Goal: Information Seeking & Learning: Learn about a topic

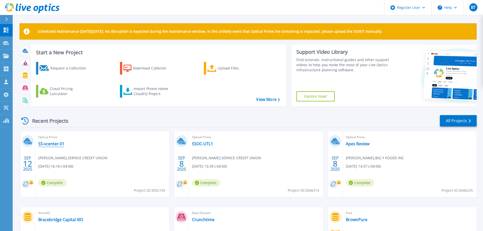
click at [52, 144] on link "SS-vcenter-01" at bounding box center [51, 143] width 26 height 5
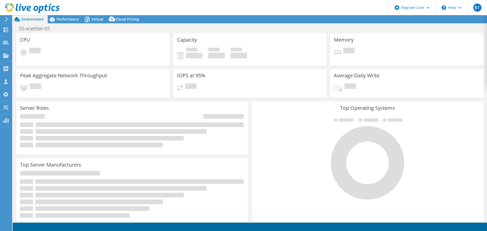
select select "USD"
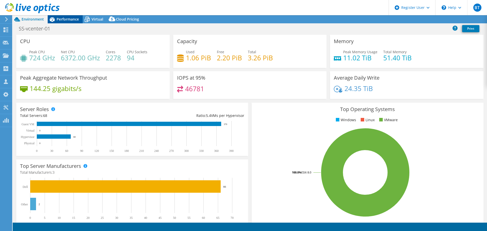
click at [70, 19] on span "Performance" at bounding box center [68, 19] width 22 height 5
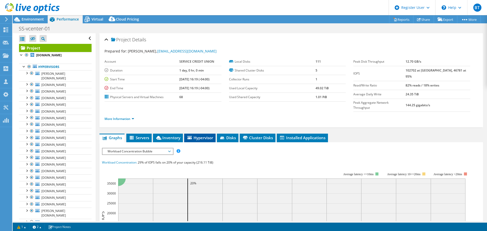
click at [208, 134] on li "Hypervisor" at bounding box center [199, 138] width 31 height 9
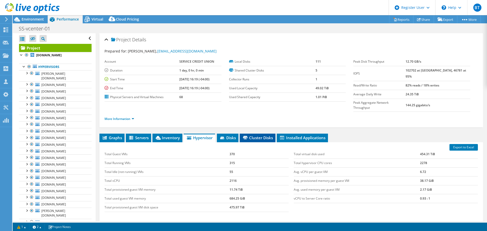
click at [249, 135] on span "Cluster Disks" at bounding box center [257, 137] width 31 height 5
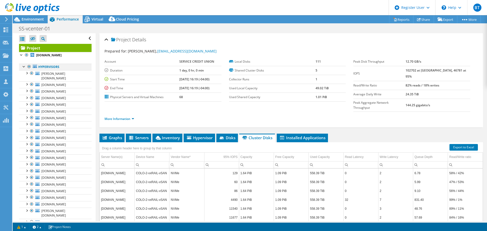
click at [29, 68] on div at bounding box center [29, 67] width 5 height 6
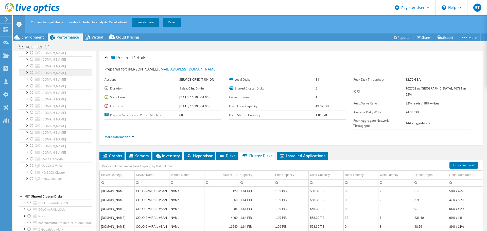
scroll to position [362, 0]
click at [31, 159] on div at bounding box center [31, 159] width 5 height 6
click at [32, 165] on div at bounding box center [31, 166] width 5 height 6
click at [32, 170] on div at bounding box center [31, 172] width 5 height 6
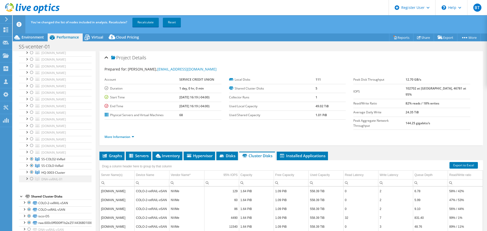
click at [31, 179] on div at bounding box center [31, 179] width 5 height 6
click at [146, 21] on link "Recalculate" at bounding box center [145, 22] width 26 height 9
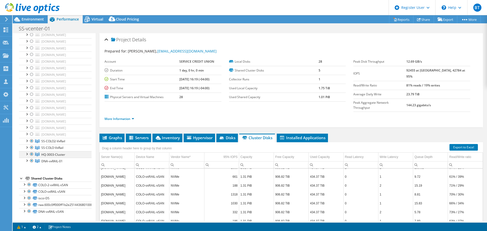
click at [26, 153] on div at bounding box center [26, 153] width 5 height 5
click at [26, 143] on div at bounding box center [26, 140] width 5 height 5
click at [31, 154] on div at bounding box center [31, 154] width 5 height 6
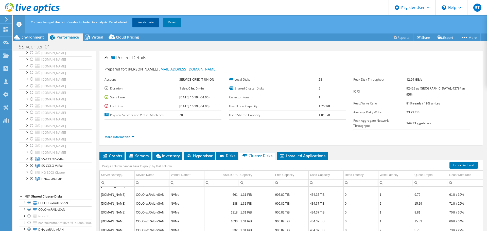
click at [146, 26] on link "Recalculate" at bounding box center [145, 22] width 26 height 9
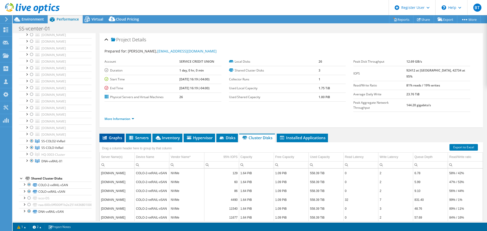
click at [116, 135] on span "Graphs" at bounding box center [112, 137] width 20 height 5
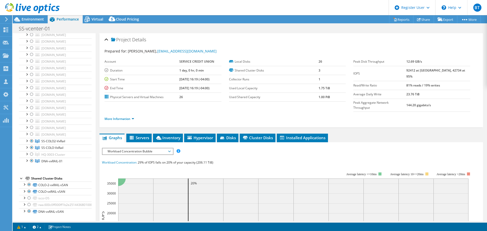
click at [128, 148] on span "Workload Concentration Bubble" at bounding box center [137, 151] width 65 height 6
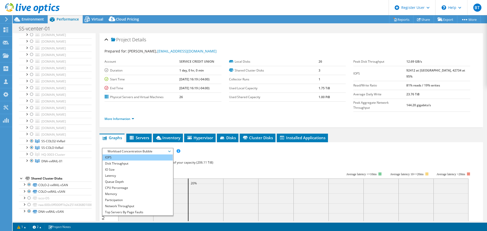
click at [118, 154] on li "IOPS" at bounding box center [137, 157] width 70 height 6
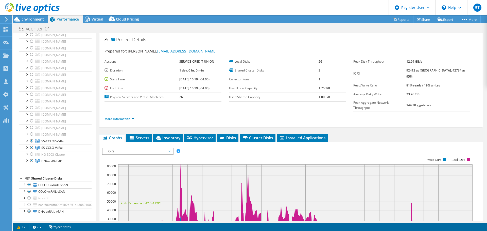
scroll to position [76, 0]
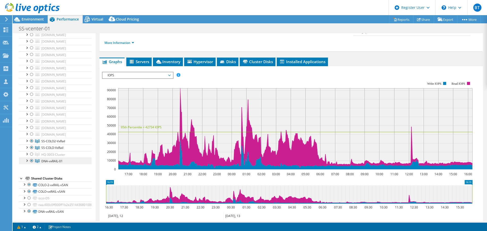
click at [63, 162] on link "DNA-vxRAIL-01" at bounding box center [55, 161] width 73 height 7
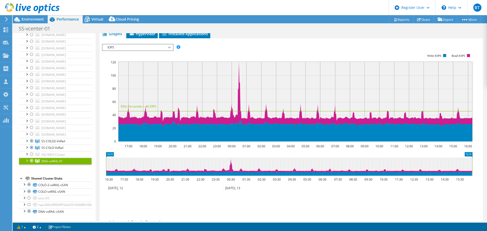
scroll to position [25, 0]
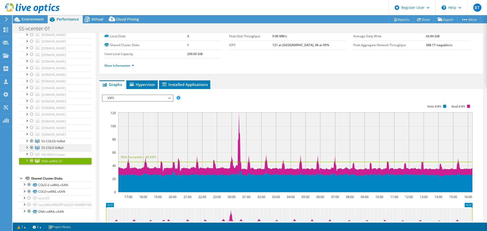
click at [58, 149] on span "SS-COLO-VxRail" at bounding box center [52, 148] width 22 height 4
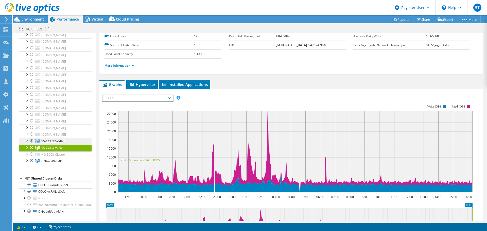
click at [59, 139] on span "SS-COLO2-VxRail" at bounding box center [53, 141] width 24 height 4
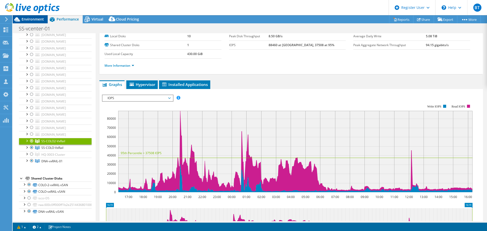
click at [27, 18] on span "Environment" at bounding box center [33, 19] width 22 height 5
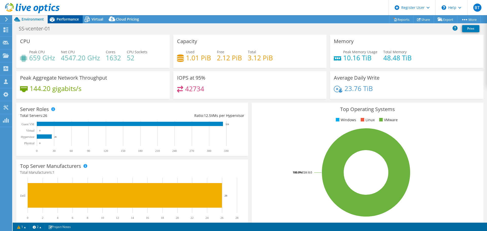
click at [72, 19] on span "Performance" at bounding box center [68, 19] width 22 height 5
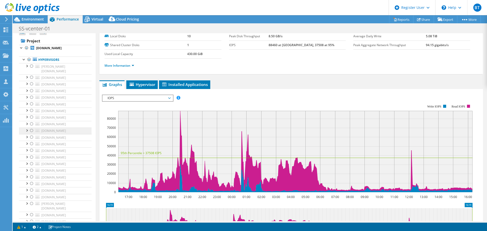
scroll to position [0, 0]
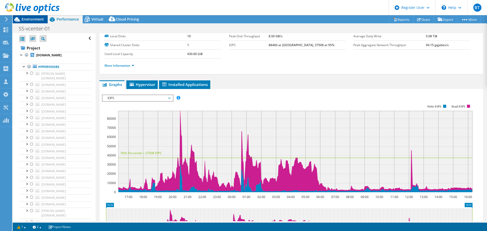
click at [31, 20] on span "Environment" at bounding box center [33, 19] width 22 height 5
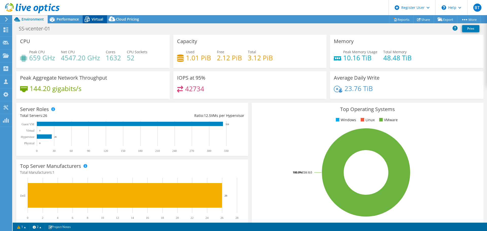
click at [86, 22] on icon at bounding box center [87, 20] width 5 height 4
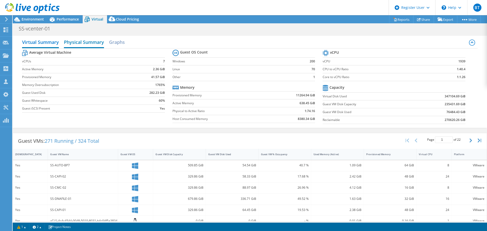
click at [90, 41] on h2 "Physical Summary" at bounding box center [84, 42] width 40 height 11
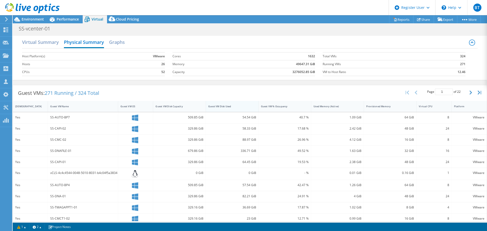
click at [227, 108] on div "Guest VM Disk Used" at bounding box center [229, 106] width 46 height 8
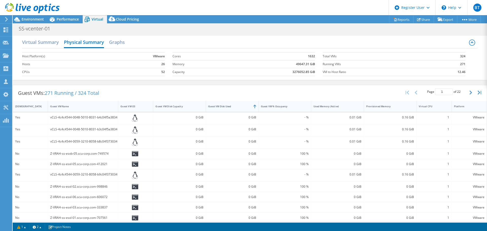
click at [227, 108] on div "Guest VM Disk Used" at bounding box center [229, 106] width 46 height 8
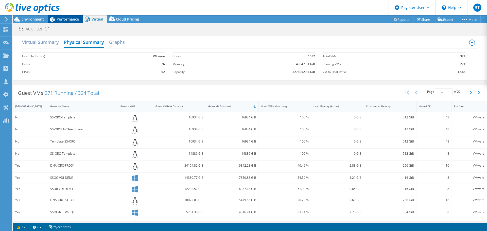
click at [64, 19] on span "Performance" at bounding box center [68, 19] width 22 height 5
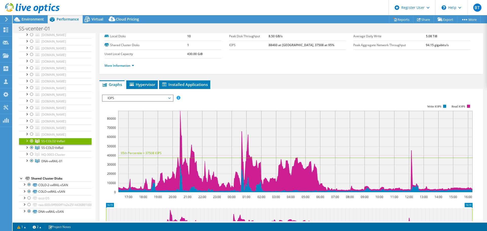
scroll to position [355, 0]
click at [116, 65] on link "More Information" at bounding box center [120, 65] width 30 height 4
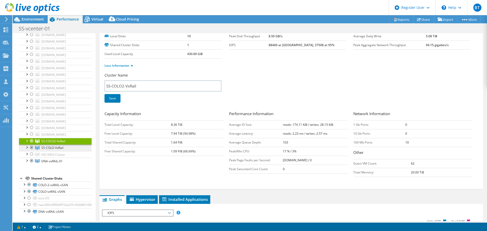
click at [55, 151] on link "SS-COLO-VxRail" at bounding box center [55, 148] width 73 height 7
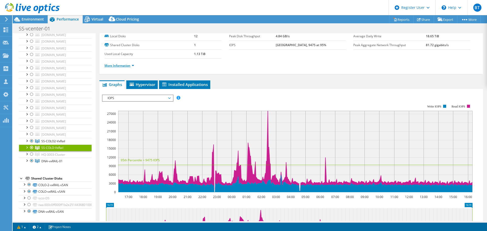
click at [124, 66] on link "More Information" at bounding box center [120, 65] width 30 height 4
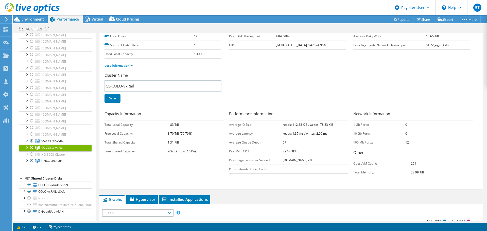
click at [25, 150] on div at bounding box center [26, 147] width 5 height 5
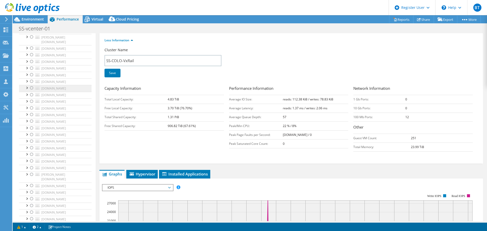
scroll to position [0, 0]
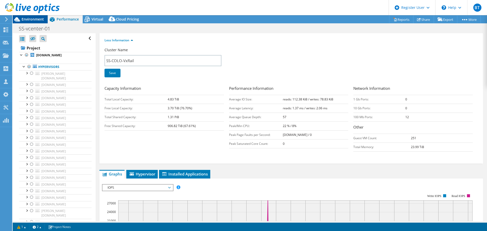
click at [42, 20] on span "Environment" at bounding box center [33, 19] width 22 height 5
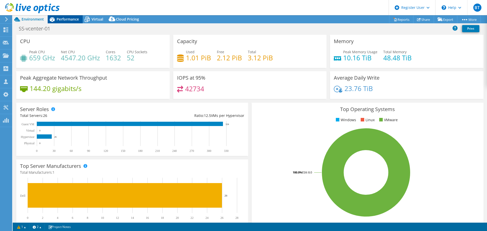
click at [65, 21] on span "Performance" at bounding box center [68, 19] width 22 height 5
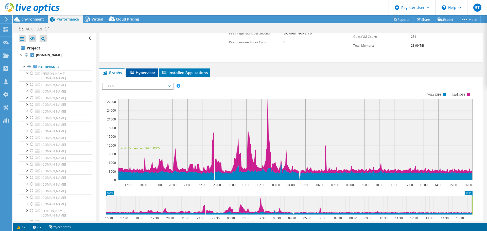
click at [148, 70] on span "Hypervisor" at bounding box center [142, 72] width 26 height 5
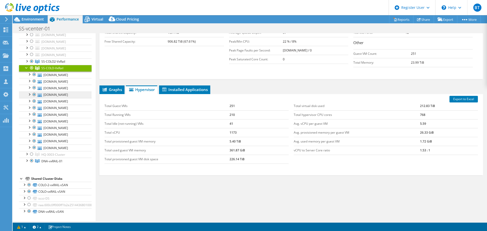
scroll to position [431, 0]
click at [59, 163] on span "DNA-vxRAIL-01" at bounding box center [51, 161] width 21 height 4
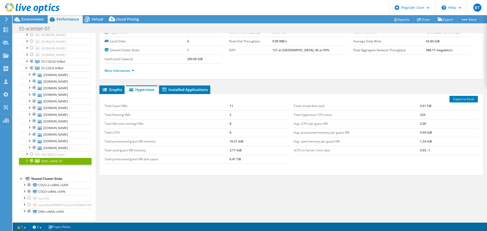
scroll to position [20, 0]
click at [26, 163] on div at bounding box center [26, 160] width 5 height 5
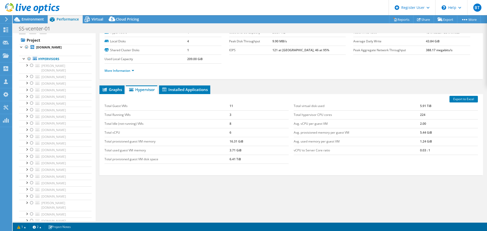
scroll to position [0, 0]
click at [62, 55] on b "[DOMAIN_NAME]" at bounding box center [49, 55] width 26 height 4
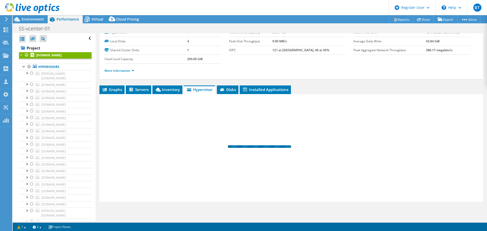
scroll to position [33, 0]
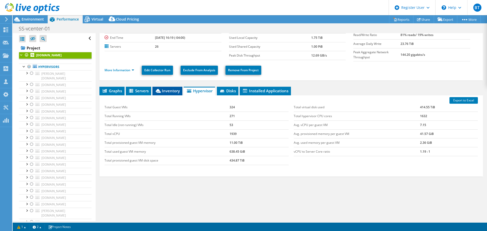
click at [170, 90] on span "Inventory" at bounding box center [167, 90] width 25 height 5
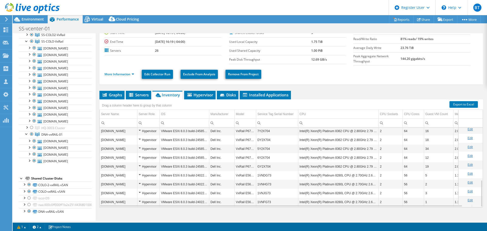
scroll to position [154, 0]
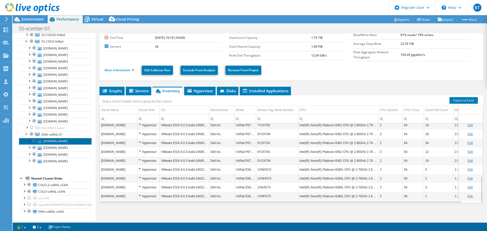
click at [69, 145] on link "[DOMAIN_NAME]" at bounding box center [55, 141] width 73 height 7
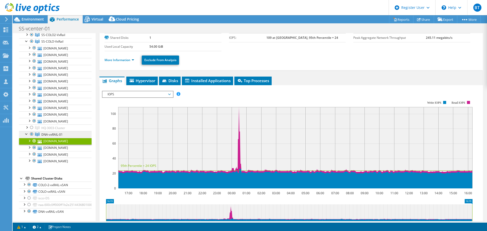
click at [55, 137] on span "DNA-vxRAIL-01" at bounding box center [51, 134] width 21 height 4
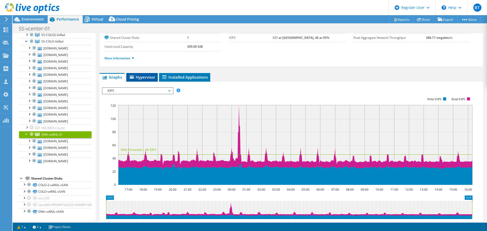
click at [142, 75] on span "Hypervisor" at bounding box center [142, 77] width 26 height 5
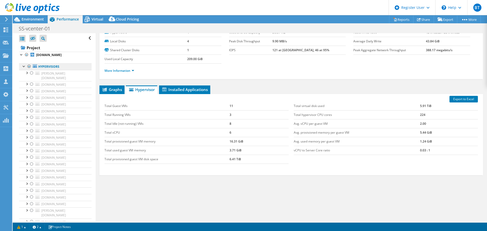
scroll to position [0, 0]
click at [59, 55] on b "[DOMAIN_NAME]" at bounding box center [49, 55] width 26 height 4
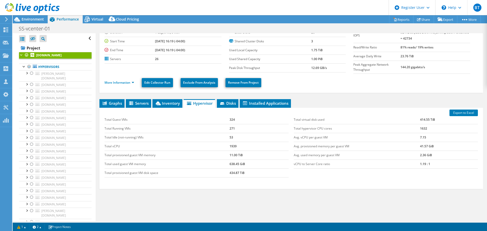
scroll to position [33, 0]
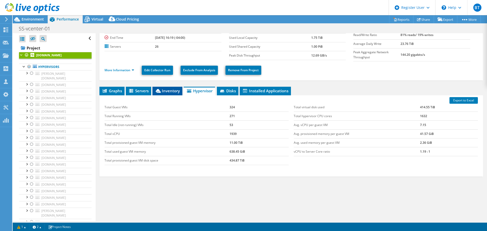
click at [177, 88] on span "Inventory" at bounding box center [167, 90] width 25 height 5
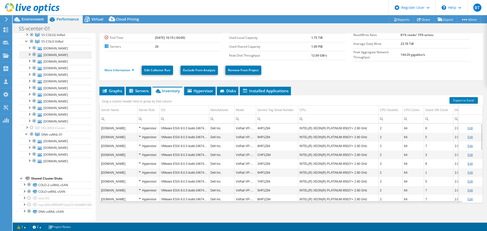
scroll to position [355, 0]
click at [26, 37] on div at bounding box center [26, 34] width 5 height 5
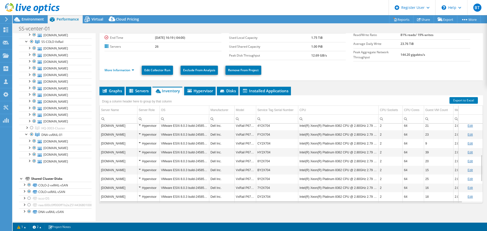
scroll to position [154, 0]
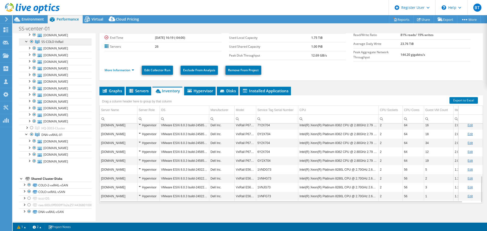
click at [65, 45] on link "SS-COLO-VxRail" at bounding box center [55, 42] width 73 height 7
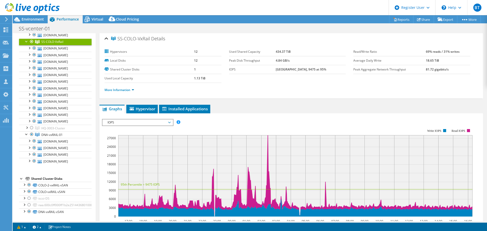
scroll to position [0, 0]
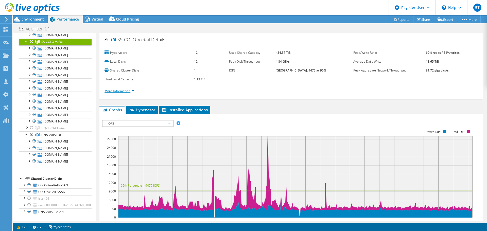
click at [123, 90] on link "More Information" at bounding box center [120, 91] width 30 height 4
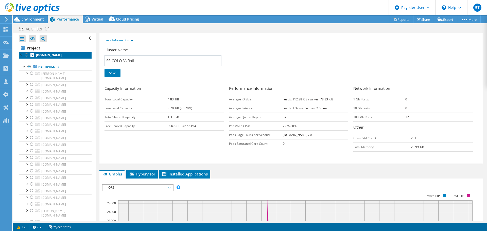
click at [58, 56] on b "[DOMAIN_NAME]" at bounding box center [49, 55] width 26 height 4
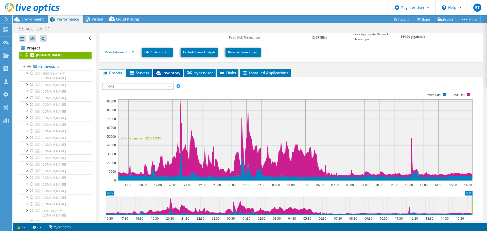
click at [167, 71] on span "Inventory" at bounding box center [168, 72] width 25 height 5
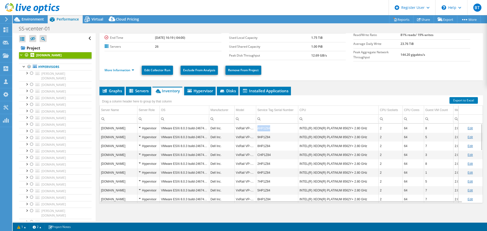
copy td "4HP1Z84"
drag, startPoint x: 272, startPoint y: 127, endPoint x: 258, endPoint y: 127, distance: 13.7
click at [258, 127] on td "4HP1Z84" at bounding box center [277, 128] width 42 height 9
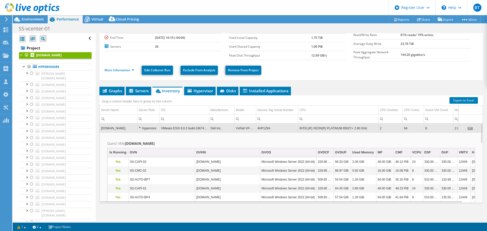
click at [270, 128] on td "4HP1Z84" at bounding box center [277, 128] width 42 height 9
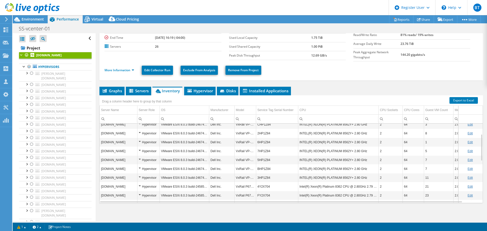
scroll to position [61, 0]
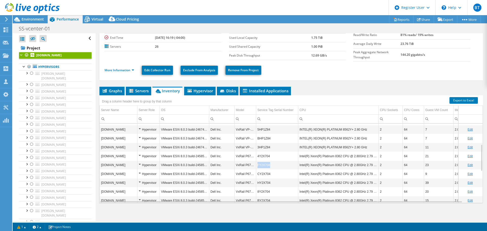
copy td "FY2X704"
drag, startPoint x: 268, startPoint y: 165, endPoint x: 257, endPoint y: 166, distance: 11.7
click at [257, 166] on td "FY2X704" at bounding box center [277, 165] width 42 height 9
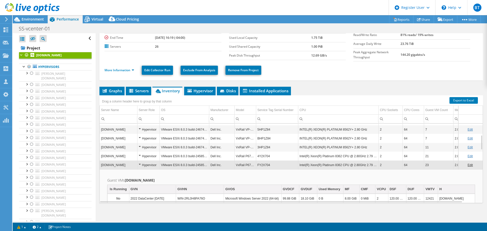
click at [277, 164] on td "FY2X704" at bounding box center [277, 165] width 42 height 9
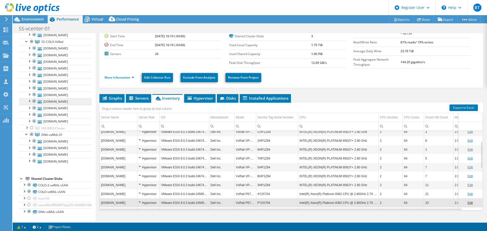
scroll to position [507, 0]
click at [76, 145] on link "[DOMAIN_NAME]" at bounding box center [55, 141] width 73 height 7
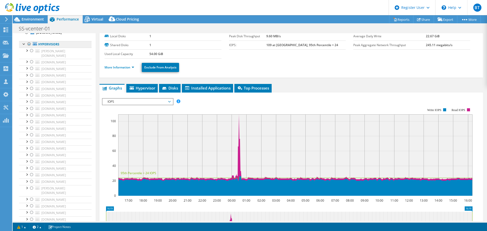
scroll to position [0, 0]
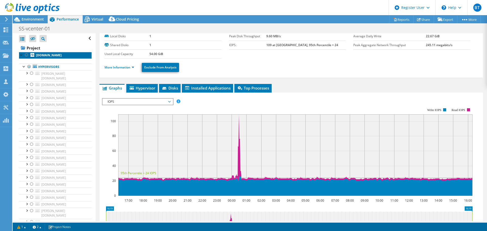
click at [55, 55] on b "[DOMAIN_NAME]" at bounding box center [49, 55] width 26 height 4
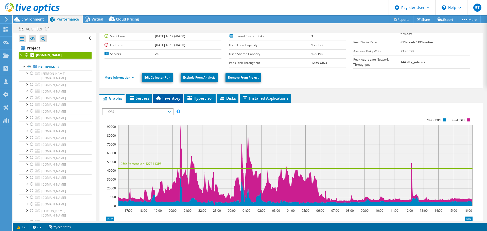
click at [175, 97] on span "Inventory" at bounding box center [168, 98] width 25 height 5
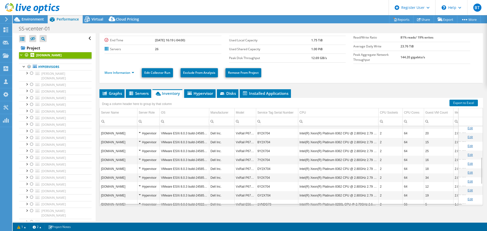
scroll to position [154, 0]
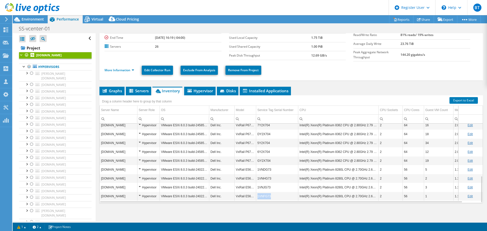
copy tr "1VNFG73"
drag, startPoint x: 271, startPoint y: 196, endPoint x: 255, endPoint y: 195, distance: 16.5
click at [255, 195] on tr "dna-rail-03.scu-corp.com Hypervisor VMware ESXi 8.0.3 build-24022510 Dell Inc. …" at bounding box center [298, 196] width 396 height 9
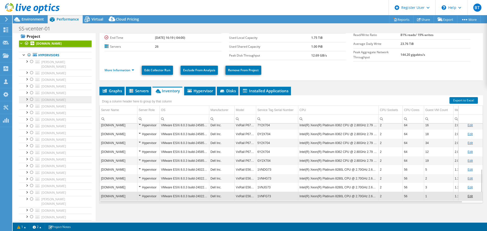
scroll to position [0, 0]
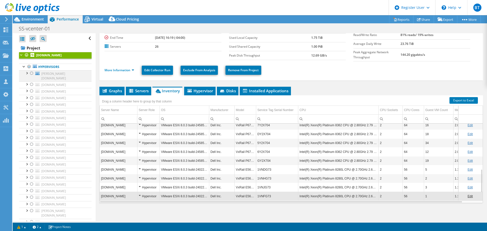
click at [28, 72] on div at bounding box center [26, 72] width 5 height 5
click at [26, 73] on div at bounding box center [26, 72] width 5 height 5
click at [27, 81] on div at bounding box center [26, 83] width 5 height 5
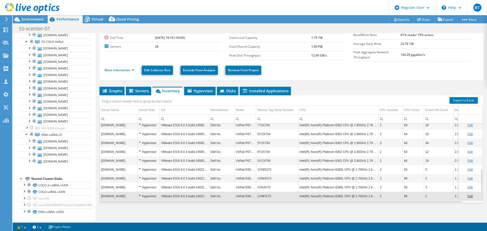
scroll to position [381, 0]
click at [26, 43] on div at bounding box center [26, 40] width 5 height 5
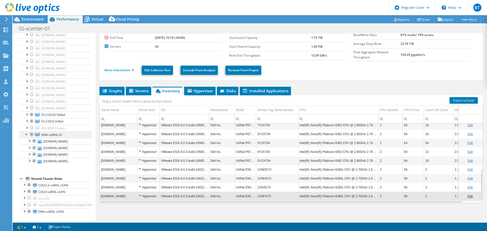
click at [25, 136] on div at bounding box center [26, 133] width 5 height 5
click at [35, 20] on span "Environment" at bounding box center [33, 19] width 22 height 5
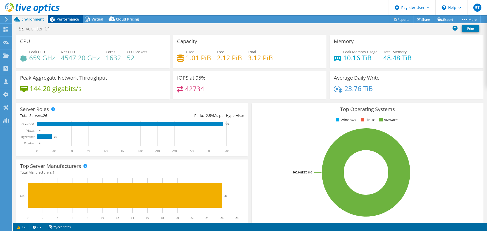
click at [63, 19] on span "Performance" at bounding box center [68, 19] width 22 height 5
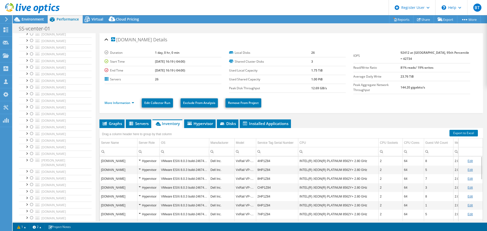
scroll to position [0, 0]
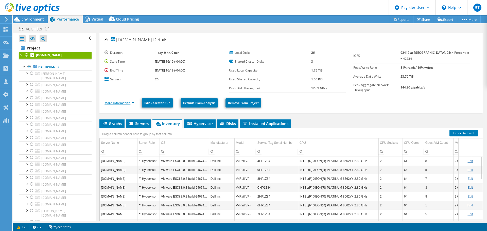
click at [119, 101] on link "More Information" at bounding box center [120, 103] width 30 height 4
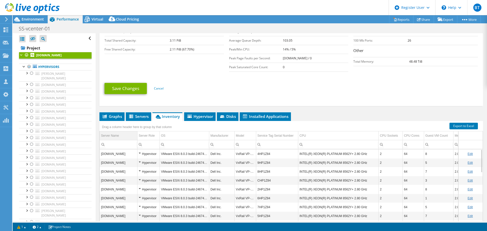
scroll to position [126, 0]
click at [115, 115] on span "Graphs" at bounding box center [112, 116] width 20 height 5
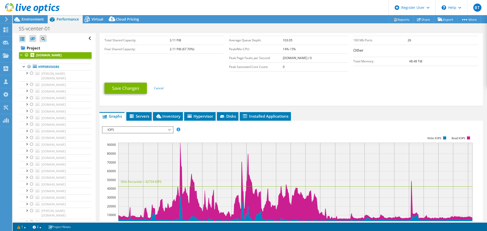
click at [144, 128] on span "IOPS" at bounding box center [137, 130] width 65 height 6
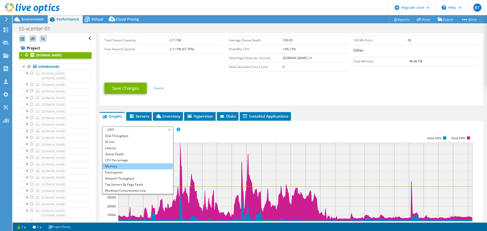
scroll to position [0, 0]
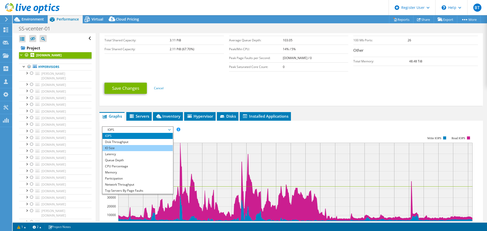
click at [120, 145] on li "IO Size" at bounding box center [137, 148] width 70 height 6
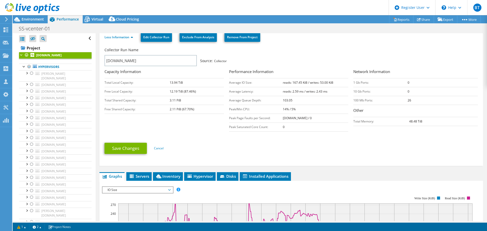
scroll to position [127, 0]
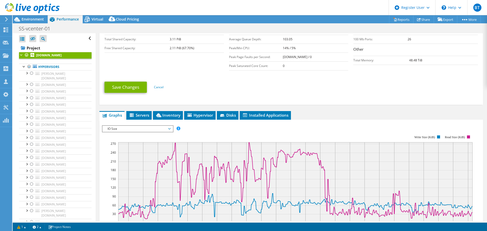
click at [126, 129] on span "IO Size" at bounding box center [137, 129] width 65 height 6
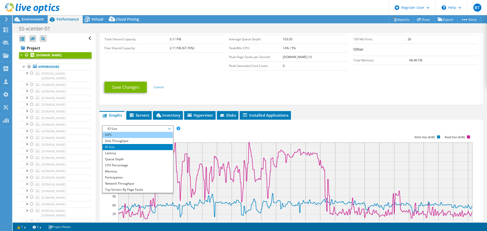
click at [119, 134] on li "IOPS" at bounding box center [137, 135] width 70 height 6
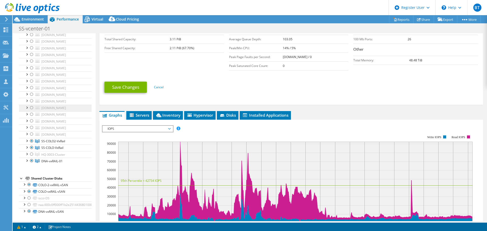
scroll to position [355, 0]
click at [56, 143] on span "SS-COLO2-VxRail" at bounding box center [53, 141] width 24 height 4
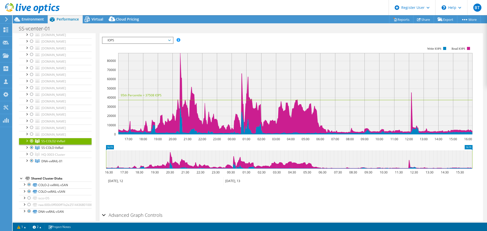
scroll to position [362, 0]
click at [51, 185] on link "COLO-2-vxRAIL-vSAN" at bounding box center [55, 185] width 73 height 7
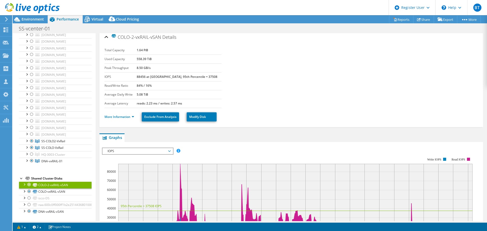
scroll to position [0, 0]
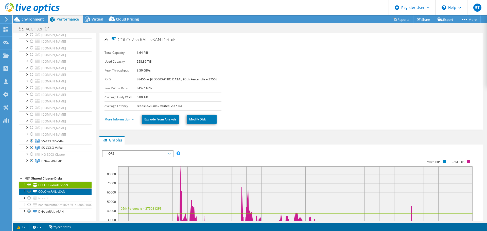
click at [68, 193] on link "COLO-vxRAIL-vSAN" at bounding box center [55, 191] width 73 height 7
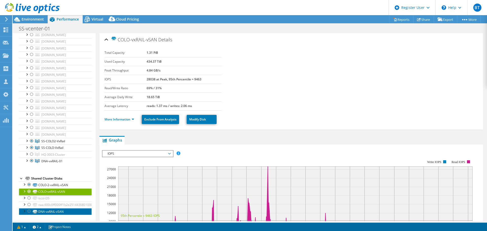
click at [67, 211] on link "DNA-vxRAIL-vSAN" at bounding box center [55, 211] width 73 height 7
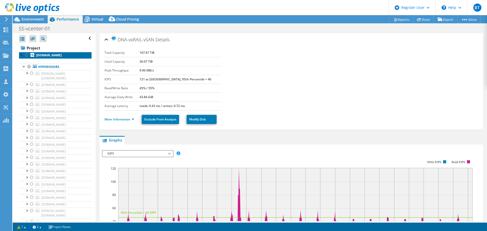
click at [62, 56] on b "[DOMAIN_NAME]" at bounding box center [49, 55] width 26 height 4
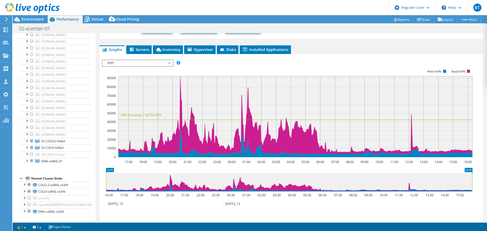
scroll to position [76, 0]
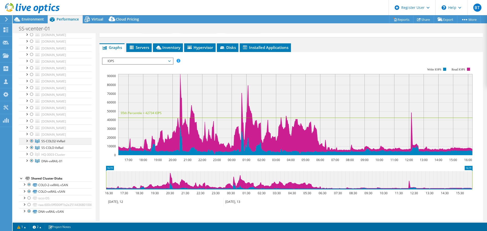
click at [26, 140] on div at bounding box center [26, 140] width 5 height 5
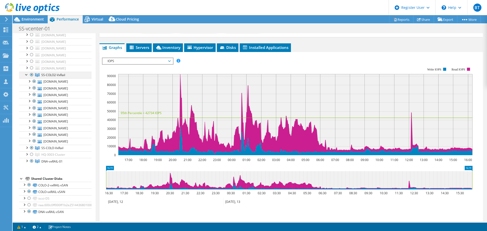
click at [27, 77] on div at bounding box center [26, 74] width 5 height 5
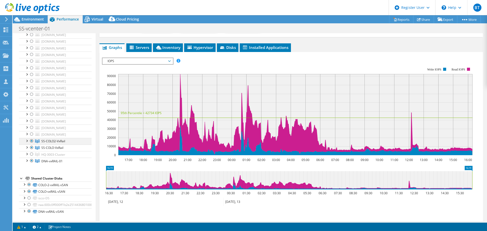
click at [27, 141] on div at bounding box center [26, 140] width 5 height 5
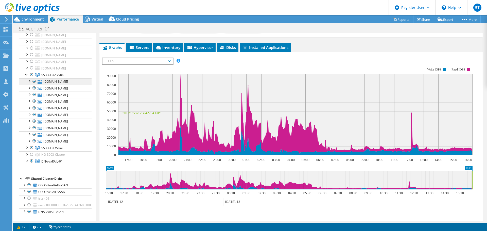
scroll to position [413, 0]
click at [26, 150] on div at bounding box center [26, 147] width 5 height 5
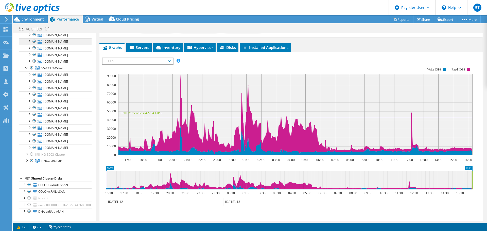
scroll to position [438, 0]
click at [170, 49] on li "Inventory" at bounding box center [168, 47] width 30 height 9
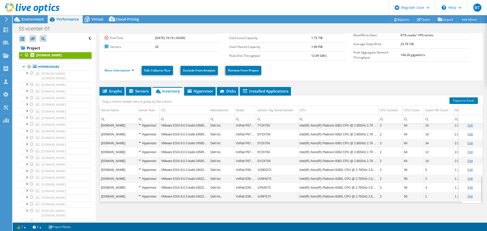
scroll to position [33, 0]
click at [115, 92] on li "Graphs" at bounding box center [111, 91] width 25 height 9
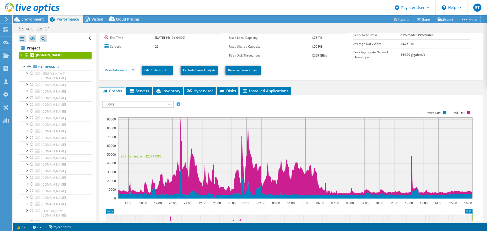
click at [113, 105] on span "IOPS" at bounding box center [137, 104] width 65 height 6
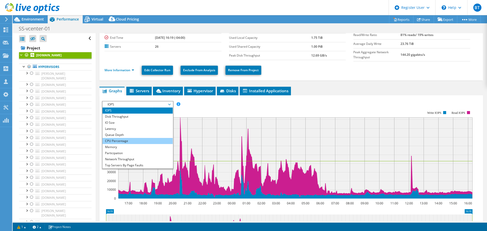
click at [115, 139] on li "CPU Percentage" at bounding box center [137, 141] width 70 height 6
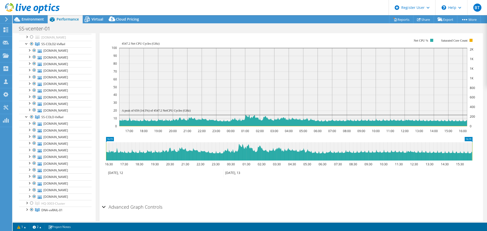
scroll to position [431, 0]
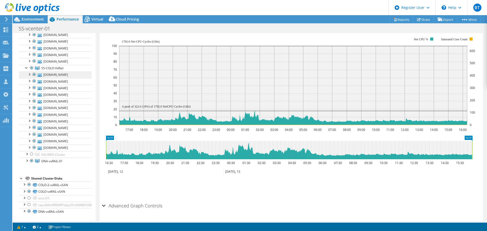
scroll to position [482, 0]
click at [54, 72] on link "SS-COLO-VxRail" at bounding box center [55, 68] width 73 height 7
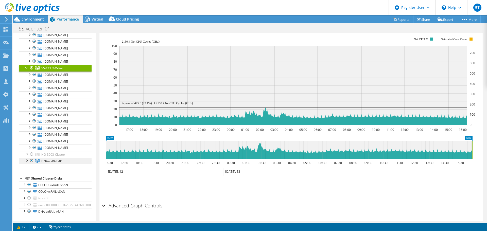
click at [60, 163] on span "DNA-vxRAIL-01" at bounding box center [51, 161] width 21 height 4
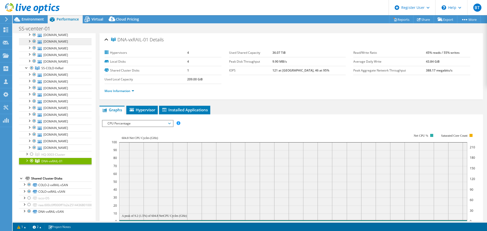
scroll to position [304, 0]
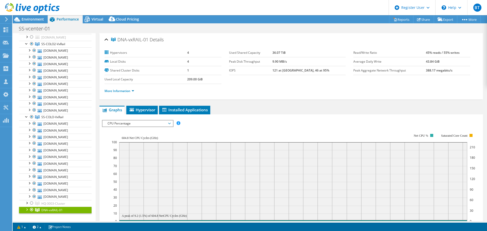
click at [32, 7] on div at bounding box center [31, 4] width 5 height 6
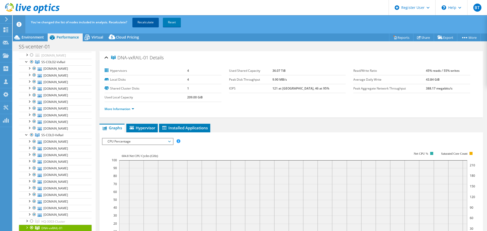
click at [146, 23] on link "Recalculate" at bounding box center [145, 22] width 26 height 9
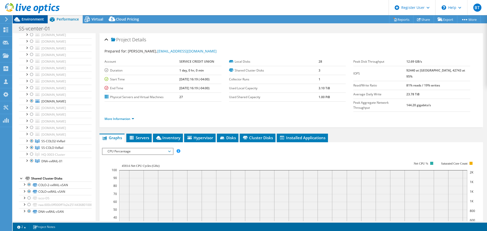
click at [42, 19] on span "Environment" at bounding box center [33, 19] width 22 height 5
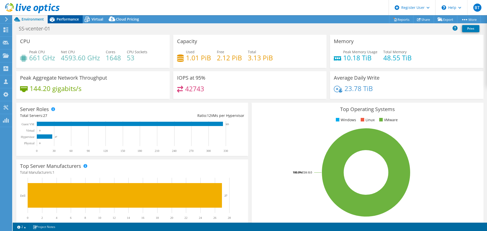
click at [70, 15] on div "Performance" at bounding box center [65, 19] width 35 height 8
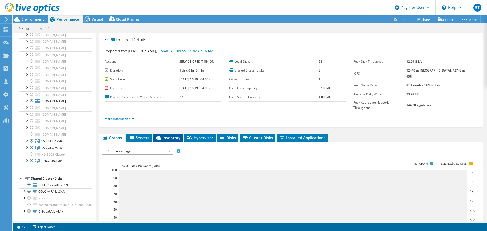
click at [169, 135] on span "Inventory" at bounding box center [168, 137] width 25 height 5
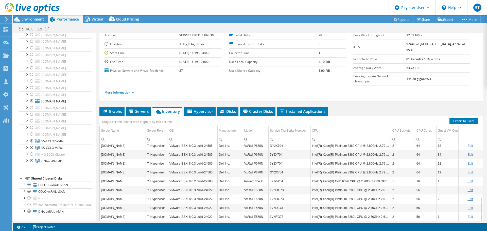
scroll to position [38, 0]
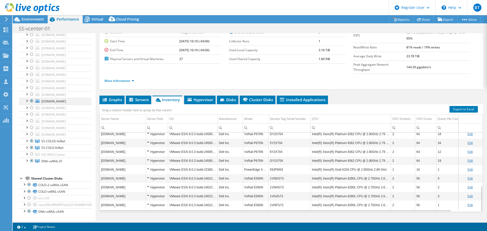
click at [32, 104] on div at bounding box center [31, 101] width 5 height 6
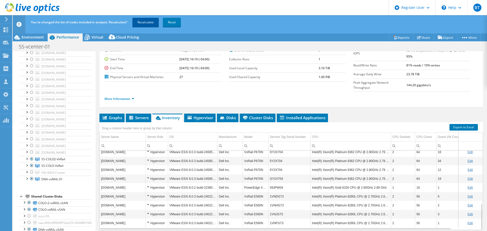
click at [151, 22] on link "Recalculate" at bounding box center [145, 22] width 26 height 9
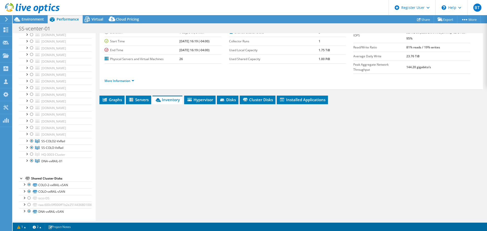
click at [58, 157] on span "HQ-3003-Cluster" at bounding box center [53, 154] width 24 height 4
click at [26, 156] on div at bounding box center [26, 153] width 5 height 5
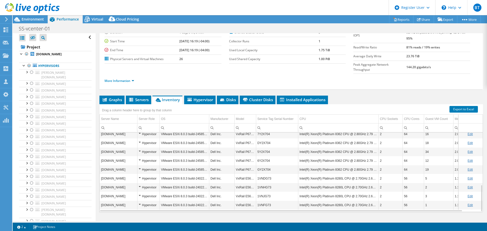
scroll to position [0, 0]
click at [42, 19] on span "Environment" at bounding box center [33, 19] width 22 height 5
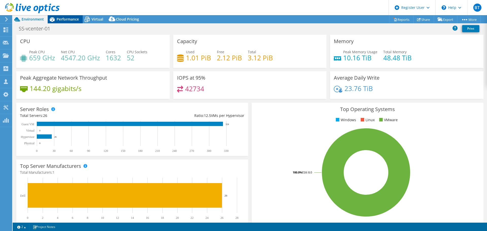
click at [73, 18] on span "Performance" at bounding box center [68, 19] width 22 height 5
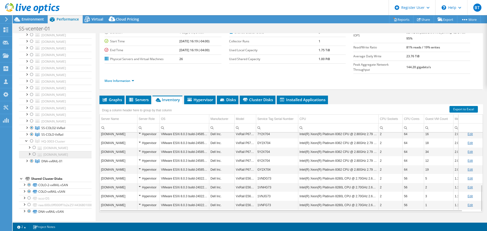
scroll to position [381, 0]
click at [31, 131] on div at bounding box center [31, 134] width 5 height 6
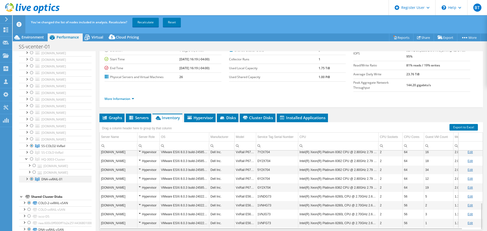
click at [32, 182] on div at bounding box center [31, 179] width 5 height 6
click at [146, 24] on link "Recalculate" at bounding box center [145, 22] width 26 height 9
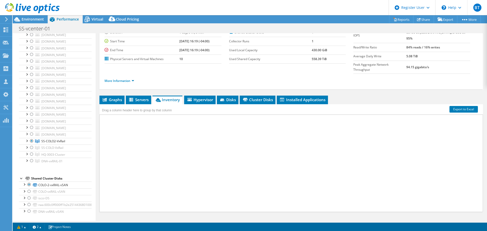
scroll to position [363, 0]
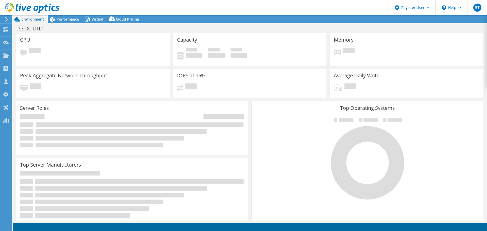
select select "USD"
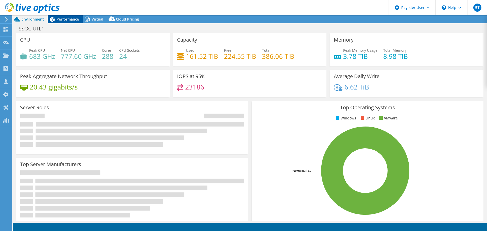
click at [68, 18] on span "Performance" at bounding box center [68, 19] width 22 height 5
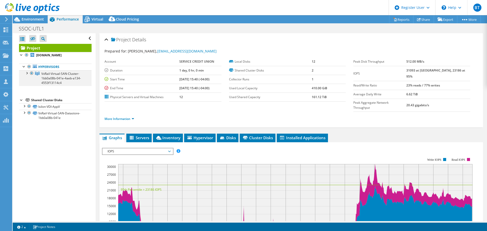
click at [25, 73] on div at bounding box center [26, 72] width 5 height 5
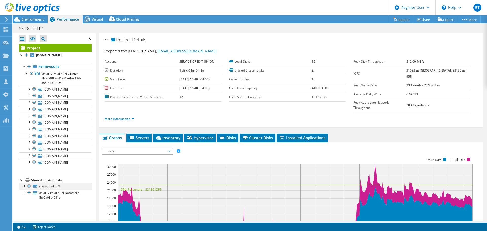
click at [28, 187] on div at bounding box center [29, 186] width 5 height 6
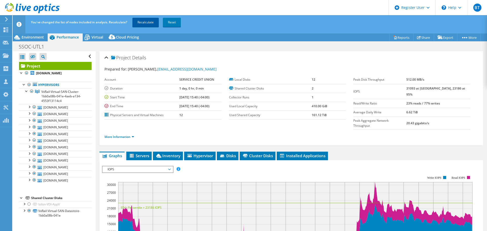
click at [151, 26] on link "Recalculate" at bounding box center [145, 22] width 26 height 9
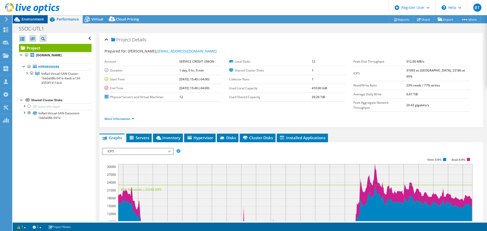
click at [37, 18] on span "Environment" at bounding box center [33, 19] width 22 height 5
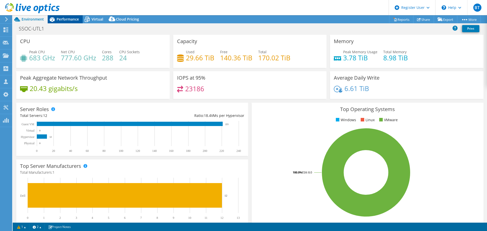
click at [74, 22] on div "Performance" at bounding box center [65, 19] width 35 height 8
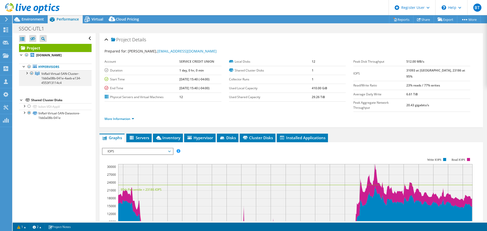
click at [26, 73] on div at bounding box center [26, 72] width 5 height 5
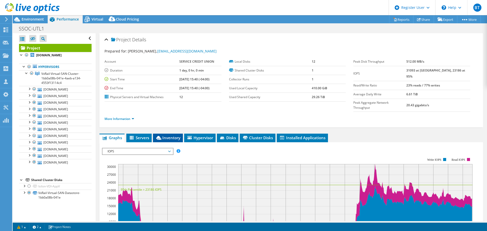
click at [168, 135] on span "Inventory" at bounding box center [168, 137] width 25 height 5
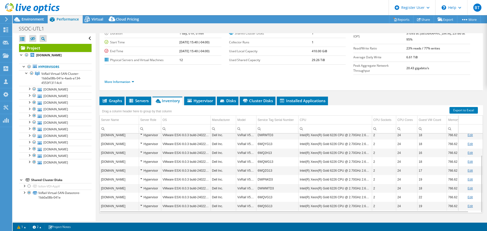
scroll to position [38, 0]
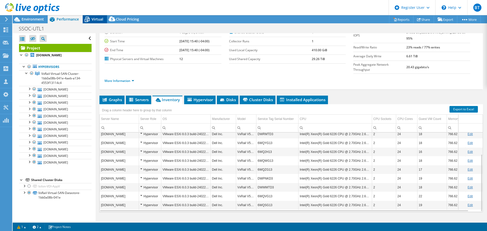
click at [90, 17] on icon at bounding box center [87, 19] width 9 height 9
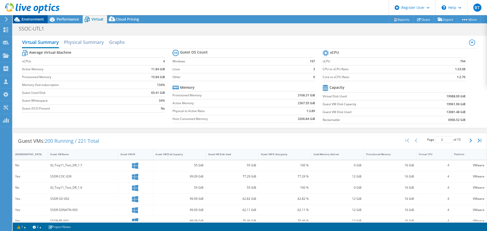
click at [34, 22] on div "Environment" at bounding box center [30, 19] width 35 height 8
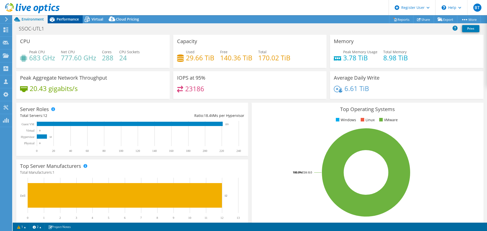
click at [61, 20] on span "Performance" at bounding box center [68, 19] width 22 height 5
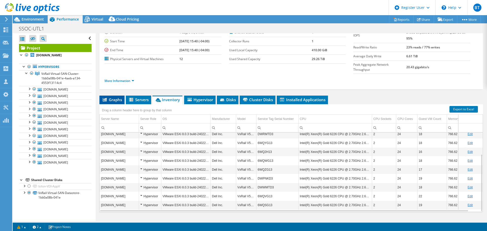
click at [115, 97] on span "Graphs" at bounding box center [112, 99] width 20 height 5
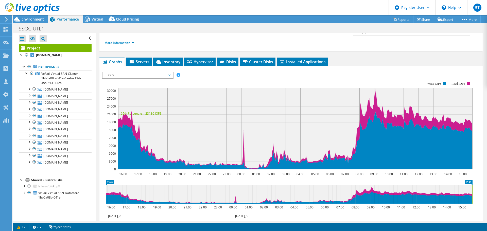
scroll to position [0, 0]
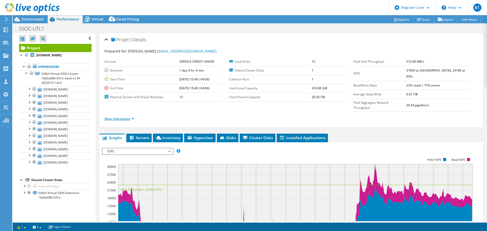
click at [124, 117] on link "More Information" at bounding box center [120, 119] width 30 height 4
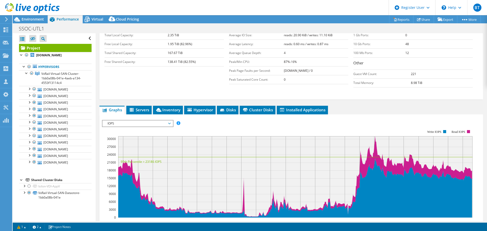
scroll to position [127, 0]
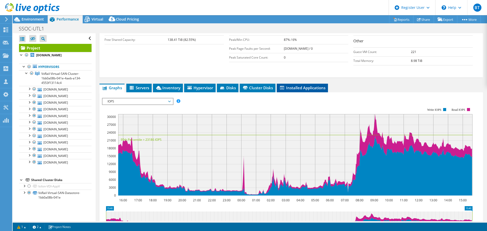
click at [281, 86] on icon at bounding box center [282, 88] width 4 height 4
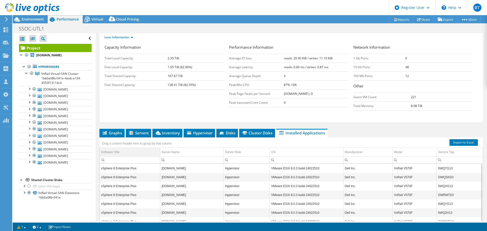
scroll to position [115, 0]
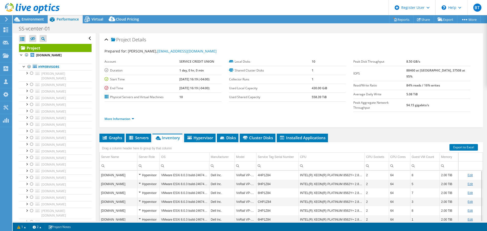
select select "USD"
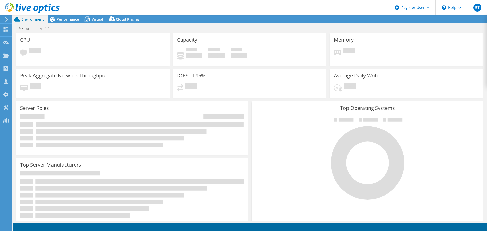
select select "USD"
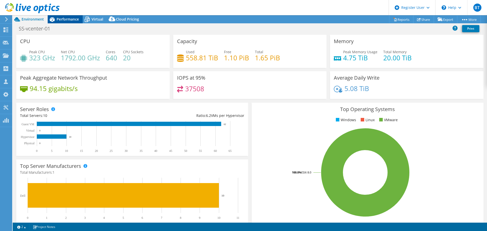
click at [70, 21] on span "Performance" at bounding box center [68, 19] width 22 height 5
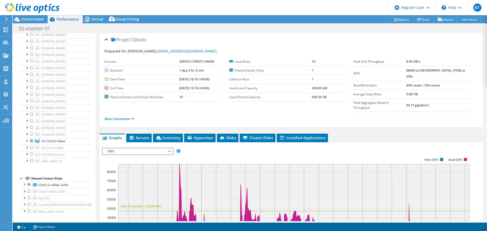
scroll to position [362, 0]
click at [170, 134] on li "Inventory" at bounding box center [168, 138] width 30 height 9
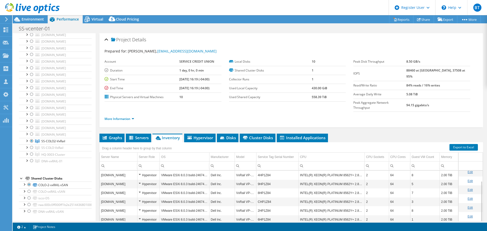
scroll to position [38, 0]
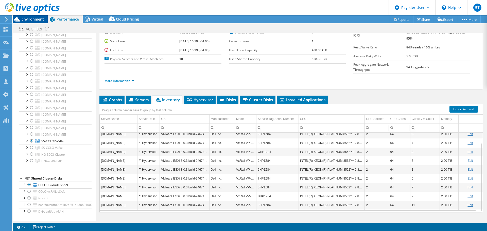
click at [32, 17] on span "Environment" at bounding box center [33, 19] width 22 height 5
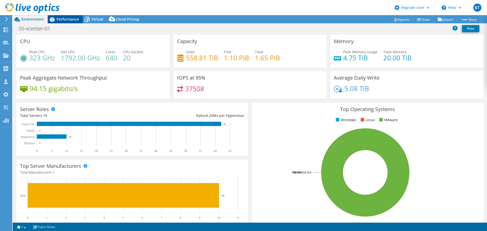
click at [62, 17] on span "Performance" at bounding box center [68, 19] width 22 height 5
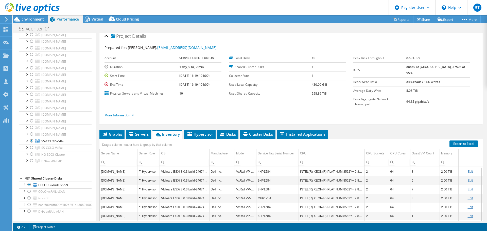
scroll to position [0, 0]
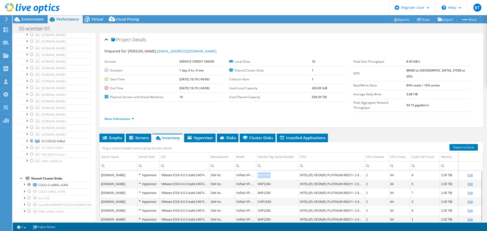
drag, startPoint x: 269, startPoint y: 165, endPoint x: 255, endPoint y: 162, distance: 14.0
click at [255, 171] on tr "ss-esxl-102.scu-corp.com Hypervisor VMware ESXi 8.0.3 build-24674464 Dell Inc. …" at bounding box center [291, 175] width 383 height 9
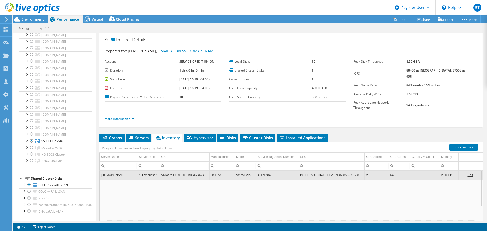
click at [270, 171] on td "4HP1Z84" at bounding box center [277, 175] width 42 height 9
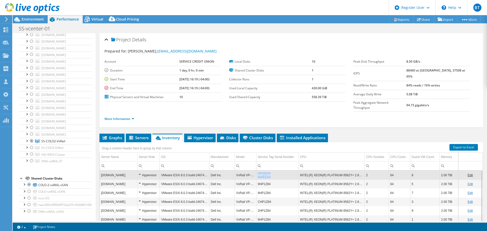
copy td "4HP1Z84"
drag, startPoint x: 275, startPoint y: 166, endPoint x: 256, endPoint y: 165, distance: 18.6
click at [256, 171] on td "4HP1Z84" at bounding box center [277, 175] width 42 height 9
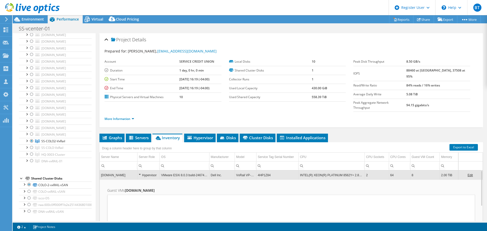
click at [271, 171] on td "4HP1Z84" at bounding box center [277, 175] width 42 height 9
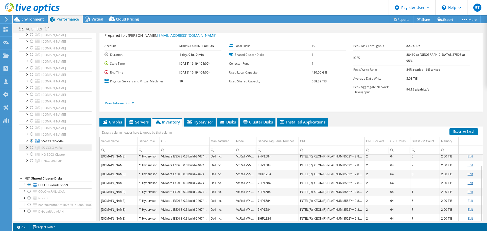
scroll to position [38, 0]
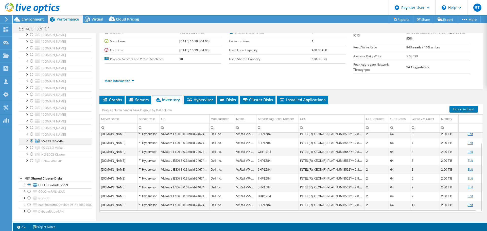
click at [27, 142] on div at bounding box center [26, 140] width 5 height 5
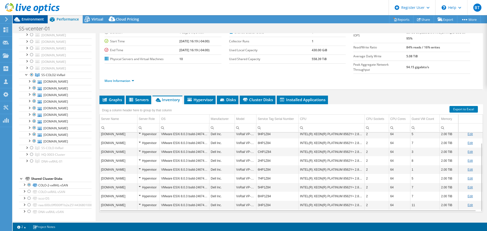
click at [38, 21] on span "Environment" at bounding box center [33, 19] width 22 height 5
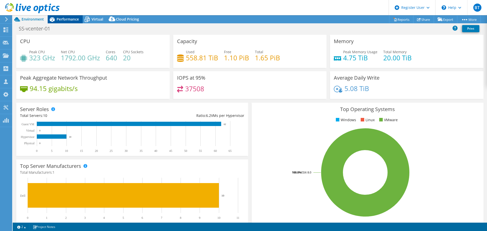
click at [57, 20] on span "Performance" at bounding box center [68, 19] width 22 height 5
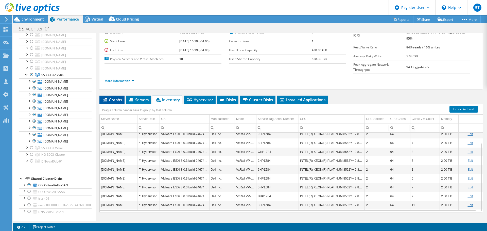
click at [118, 97] on span "Graphs" at bounding box center [112, 99] width 20 height 5
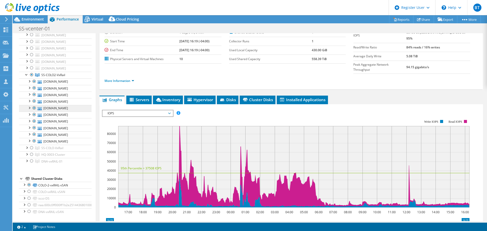
scroll to position [429, 0]
click at [161, 98] on icon at bounding box center [158, 100] width 5 height 4
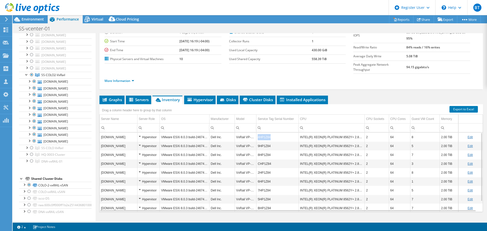
copy td "4HP1Z84"
drag, startPoint x: 271, startPoint y: 129, endPoint x: 257, endPoint y: 129, distance: 13.2
click at [257, 133] on td "4HP1Z84" at bounding box center [277, 137] width 42 height 9
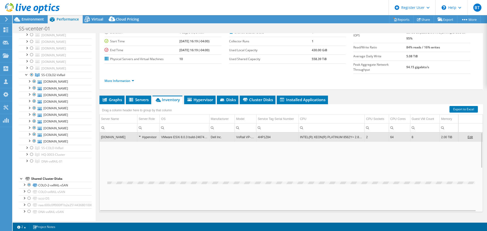
click at [275, 133] on td "4HP1Z84" at bounding box center [277, 137] width 42 height 9
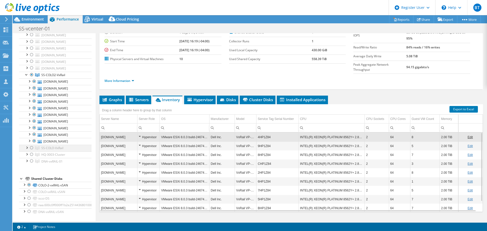
click at [30, 148] on div at bounding box center [31, 148] width 5 height 6
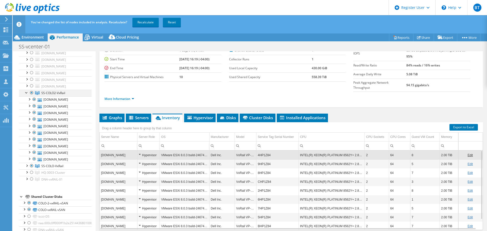
click at [32, 92] on div at bounding box center [31, 93] width 5 height 6
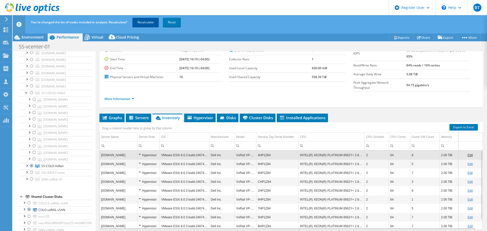
click at [140, 22] on link "Recalculate" at bounding box center [145, 22] width 26 height 9
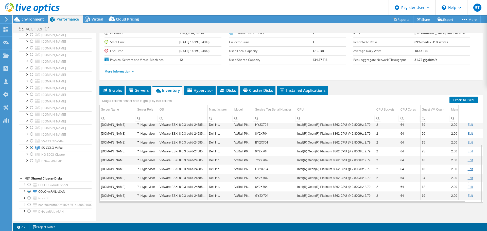
scroll to position [38, 0]
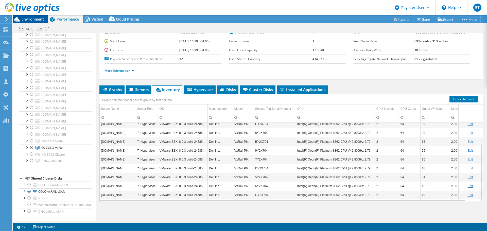
click at [25, 21] on span "Environment" at bounding box center [33, 19] width 22 height 5
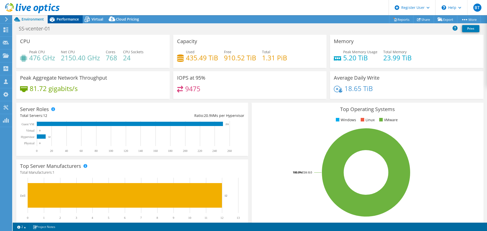
click at [73, 15] on div "Performance" at bounding box center [65, 19] width 35 height 8
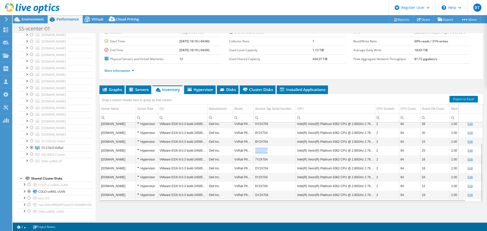
copy td "9Y2X704"
drag, startPoint x: 268, startPoint y: 152, endPoint x: 255, endPoint y: 151, distance: 13.2
click at [255, 151] on td "9Y2X704" at bounding box center [275, 150] width 42 height 9
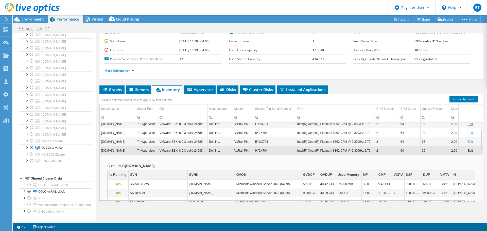
click at [268, 149] on td "9Y2X704" at bounding box center [275, 150] width 42 height 9
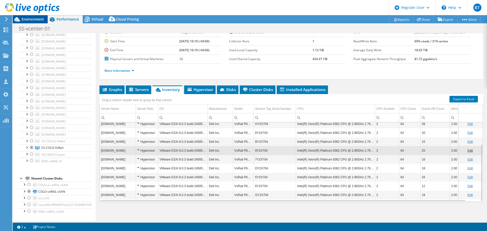
click at [29, 18] on span "Environment" at bounding box center [33, 19] width 22 height 5
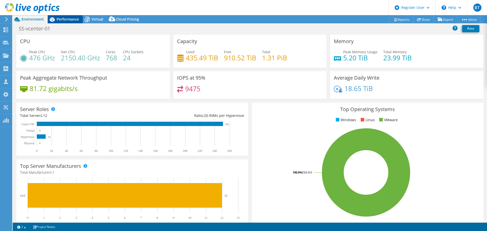
click at [60, 20] on span "Performance" at bounding box center [68, 19] width 22 height 5
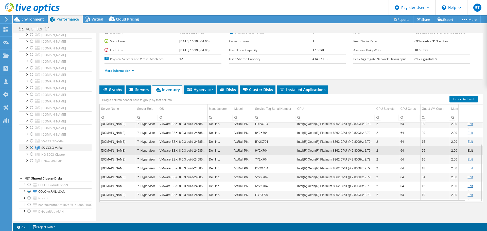
click at [31, 148] on div at bounding box center [31, 148] width 5 height 6
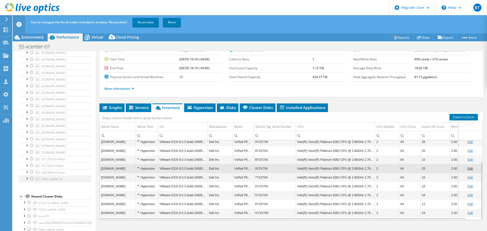
click at [30, 179] on div at bounding box center [31, 179] width 5 height 6
click at [144, 23] on link "Recalculate" at bounding box center [145, 22] width 26 height 9
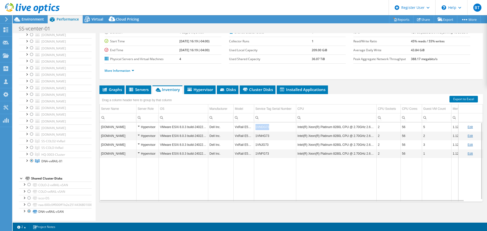
copy td "1VNDG73"
drag, startPoint x: 272, startPoint y: 127, endPoint x: 256, endPoint y: 127, distance: 16.5
click at [256, 127] on td "1VNDG73" at bounding box center [275, 127] width 42 height 9
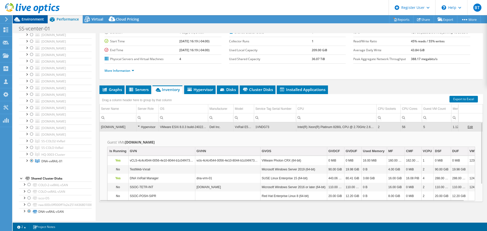
click at [40, 18] on span "Environment" at bounding box center [33, 19] width 22 height 5
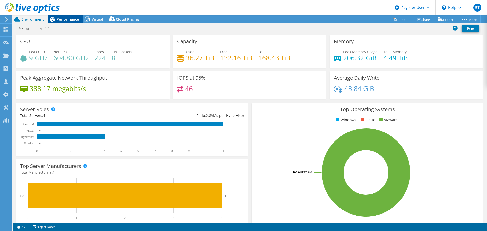
click at [66, 18] on span "Performance" at bounding box center [68, 19] width 22 height 5
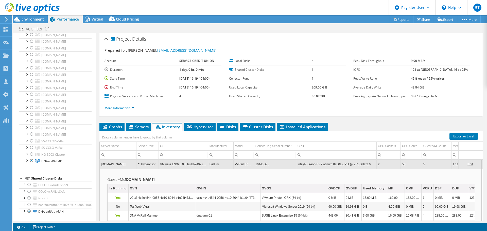
scroll to position [0, 0]
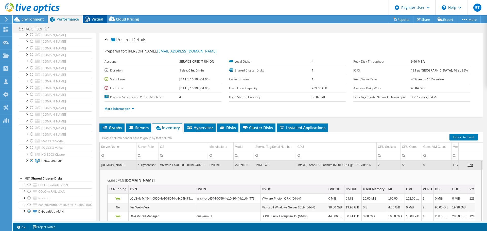
click at [91, 17] on icon at bounding box center [87, 19] width 9 height 9
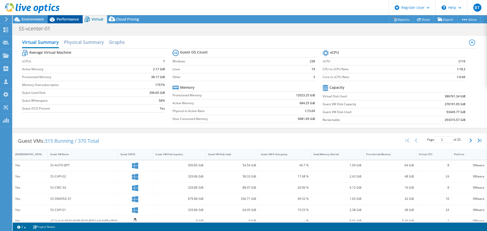
click at [61, 19] on span "Performance" at bounding box center [68, 19] width 22 height 5
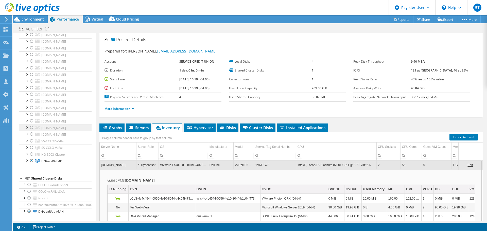
scroll to position [362, 0]
click at [96, 18] on span "Virtual" at bounding box center [98, 19] width 12 height 5
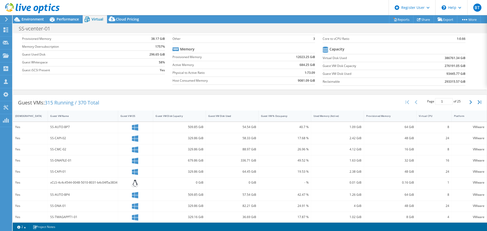
scroll to position [0, 0]
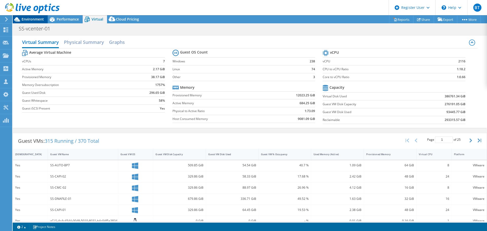
click at [37, 21] on span "Environment" at bounding box center [33, 19] width 22 height 5
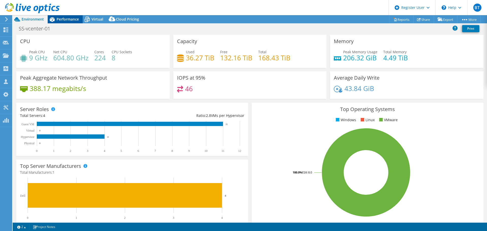
click at [64, 21] on span "Performance" at bounding box center [68, 19] width 22 height 5
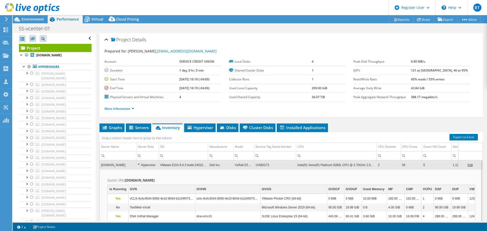
click at [273, 165] on td "1VNDG73" at bounding box center [275, 165] width 42 height 9
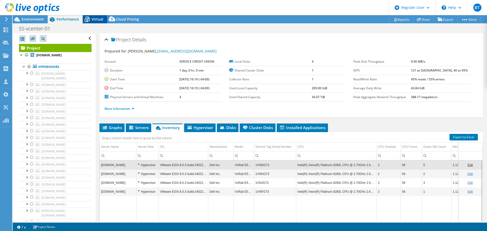
click at [92, 17] on span "Virtual" at bounding box center [98, 19] width 12 height 5
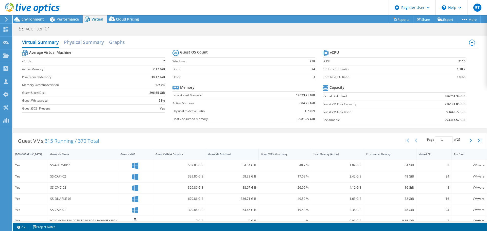
click at [231, 157] on div "Guest VM Disk Used" at bounding box center [229, 154] width 46 height 8
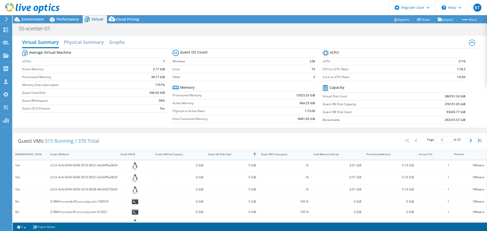
click at [231, 157] on div "Guest VM Disk Used" at bounding box center [229, 154] width 46 height 8
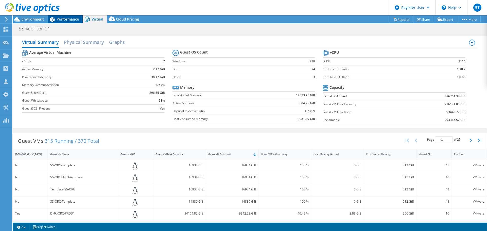
click at [66, 19] on span "Performance" at bounding box center [68, 19] width 22 height 5
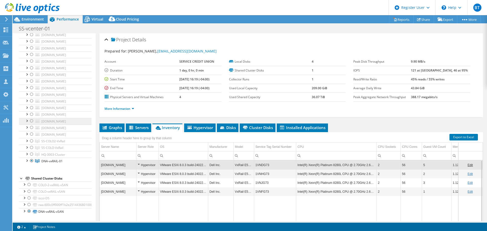
scroll to position [362, 0]
click at [31, 161] on div at bounding box center [31, 161] width 5 height 6
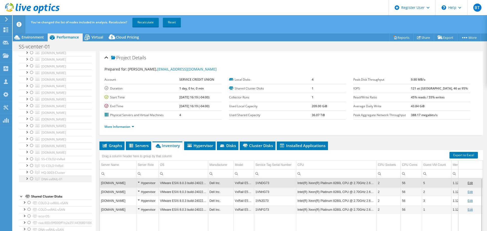
click at [32, 178] on div at bounding box center [31, 179] width 5 height 6
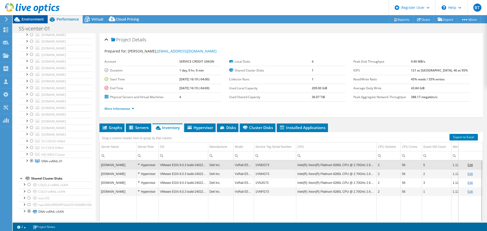
click at [35, 22] on div "Environment" at bounding box center [30, 19] width 35 height 8
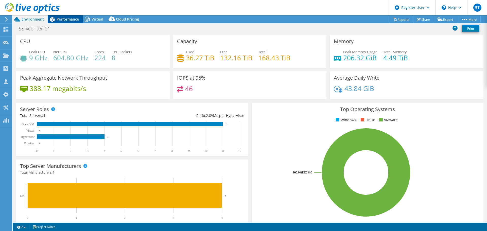
click at [70, 19] on span "Performance" at bounding box center [68, 19] width 22 height 5
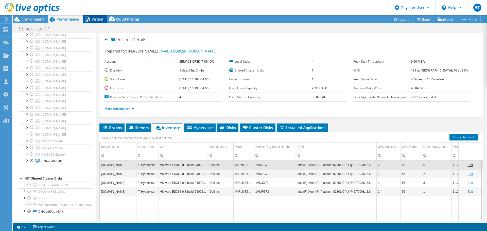
click at [98, 18] on span "Virtual" at bounding box center [98, 19] width 12 height 5
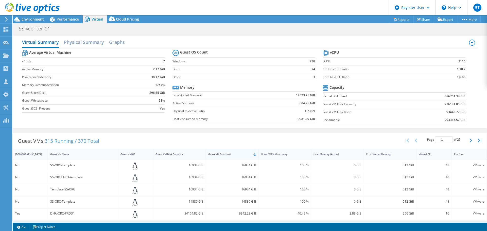
click at [231, 157] on div "Guest VM Disk Used" at bounding box center [229, 154] width 46 height 8
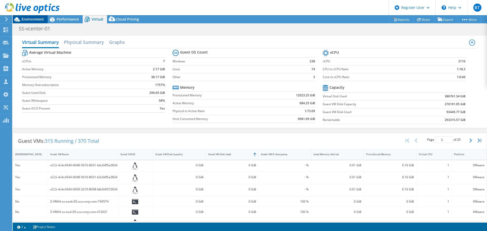
click at [35, 20] on span "Environment" at bounding box center [33, 19] width 22 height 5
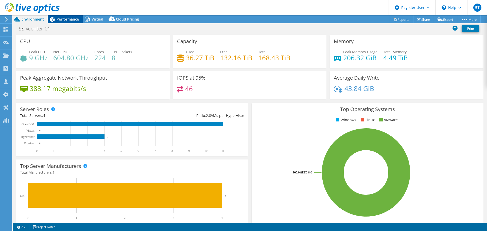
click at [73, 19] on span "Performance" at bounding box center [68, 19] width 22 height 5
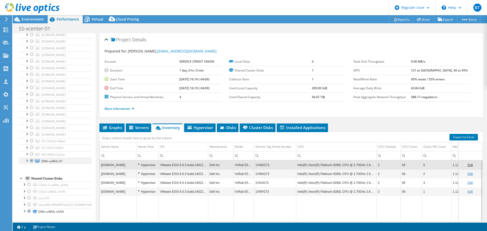
click at [31, 160] on div at bounding box center [31, 161] width 5 height 6
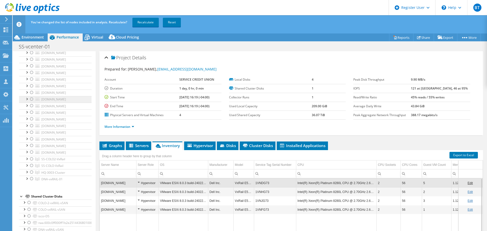
scroll to position [337, 0]
click at [31, 162] on div at bounding box center [31, 159] width 5 height 6
click at [142, 22] on link "Recalculate" at bounding box center [145, 22] width 26 height 9
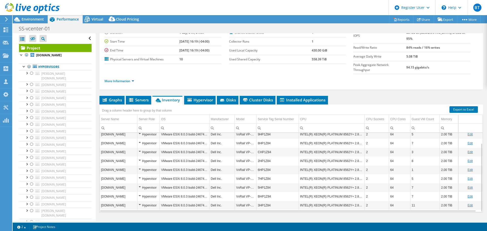
scroll to position [38, 0]
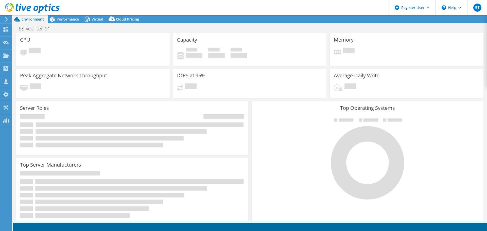
select select "USD"
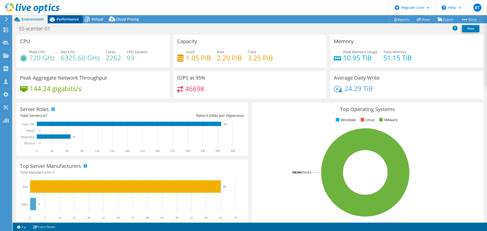
click at [65, 19] on span "Performance" at bounding box center [68, 19] width 22 height 5
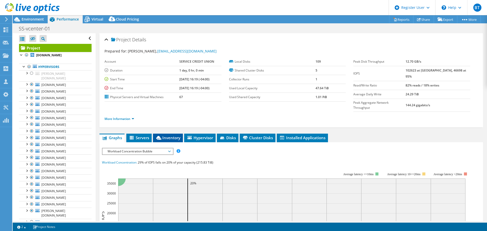
click at [161, 136] on icon at bounding box center [158, 138] width 5 height 4
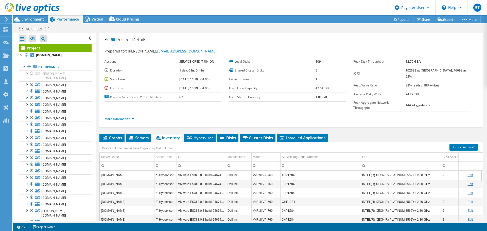
click at [118, 163] on input "Column Server Name, Filter cell" at bounding box center [127, 166] width 55 height 7
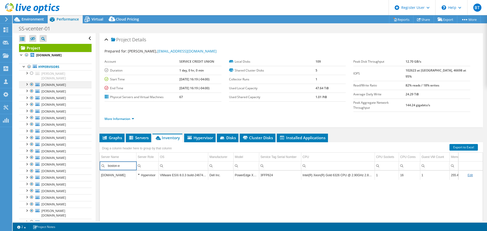
type input "boston-e"
click at [32, 81] on div at bounding box center [31, 84] width 5 height 6
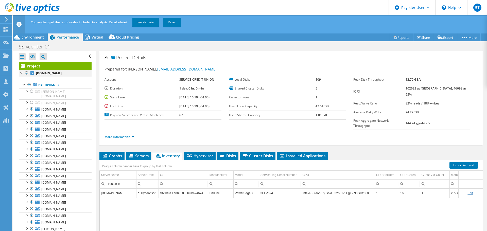
click at [28, 73] on div at bounding box center [26, 73] width 5 height 6
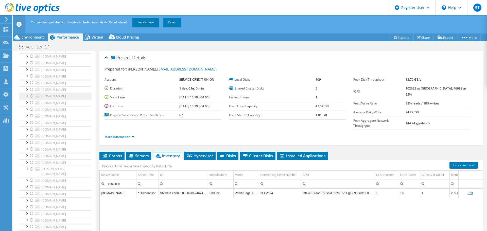
scroll to position [58, 0]
click at [31, 81] on div at bounding box center [31, 78] width 5 height 6
click at [141, 21] on link "Recalculate" at bounding box center [145, 22] width 26 height 9
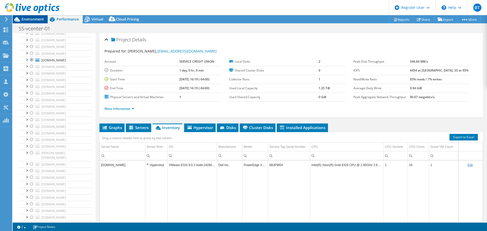
click at [29, 17] on span "Environment" at bounding box center [33, 19] width 22 height 5
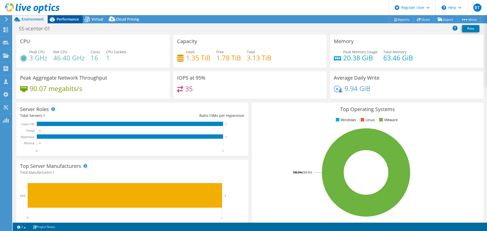
click at [59, 20] on span "Performance" at bounding box center [68, 19] width 22 height 5
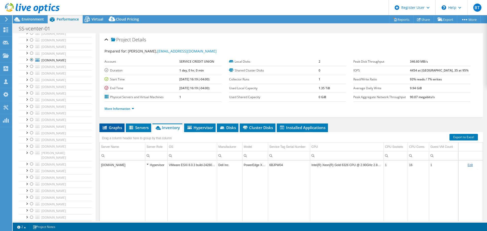
click at [121, 129] on span "Graphs" at bounding box center [112, 127] width 20 height 5
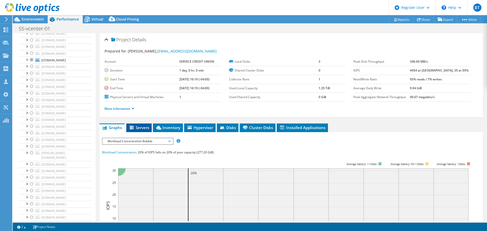
click at [138, 129] on span "Servers" at bounding box center [139, 127] width 20 height 5
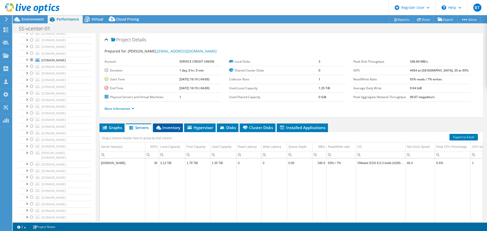
click at [172, 127] on span "Inventory" at bounding box center [168, 127] width 25 height 5
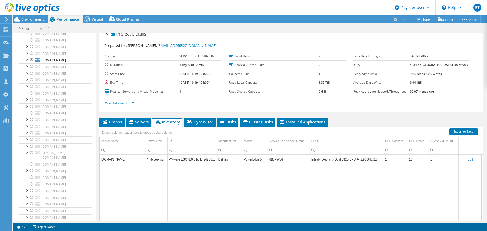
scroll to position [0, 0]
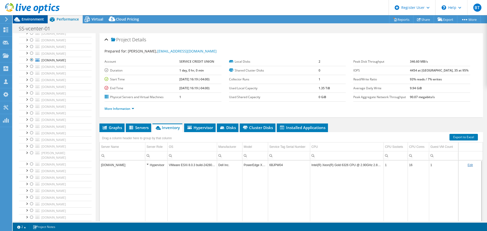
click at [37, 20] on span "Environment" at bounding box center [33, 19] width 22 height 5
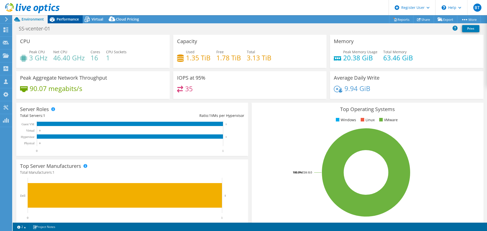
click at [60, 20] on span "Performance" at bounding box center [68, 19] width 22 height 5
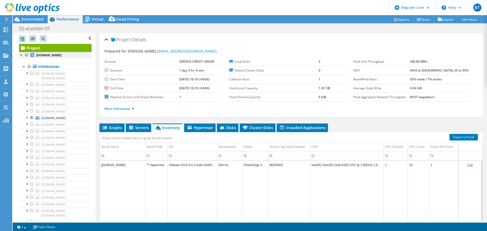
click at [26, 54] on div at bounding box center [26, 55] width 5 height 6
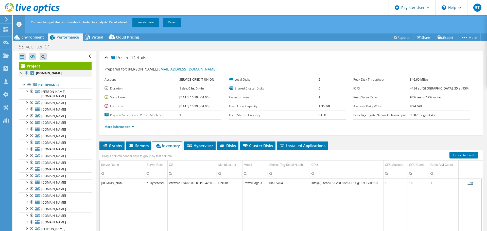
click at [28, 72] on div at bounding box center [26, 73] width 5 height 6
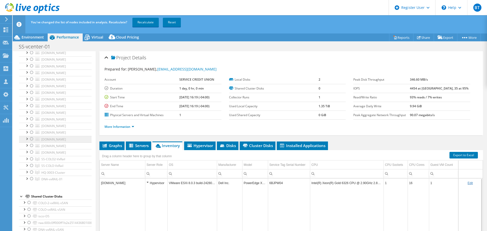
scroll to position [362, 0]
click at [31, 178] on div at bounding box center [31, 179] width 5 height 6
click at [31, 174] on div at bounding box center [31, 172] width 5 height 6
click at [31, 179] on div at bounding box center [31, 179] width 5 height 6
click at [141, 21] on link "Recalculate" at bounding box center [145, 22] width 26 height 9
